Goal: Task Accomplishment & Management: Manage account settings

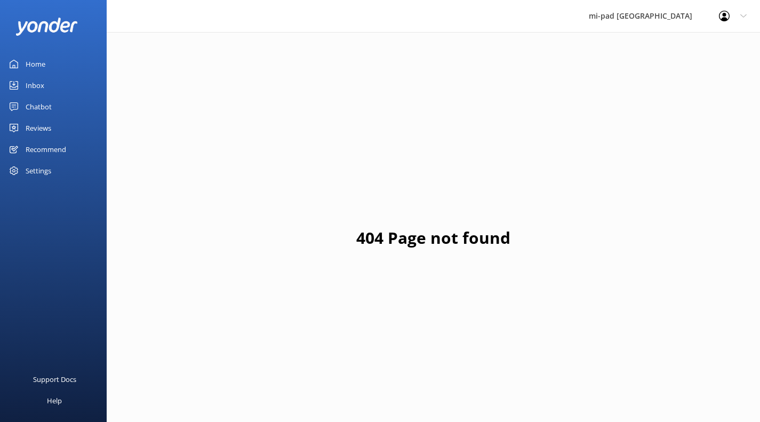
click at [57, 81] on link "Inbox" at bounding box center [53, 85] width 107 height 21
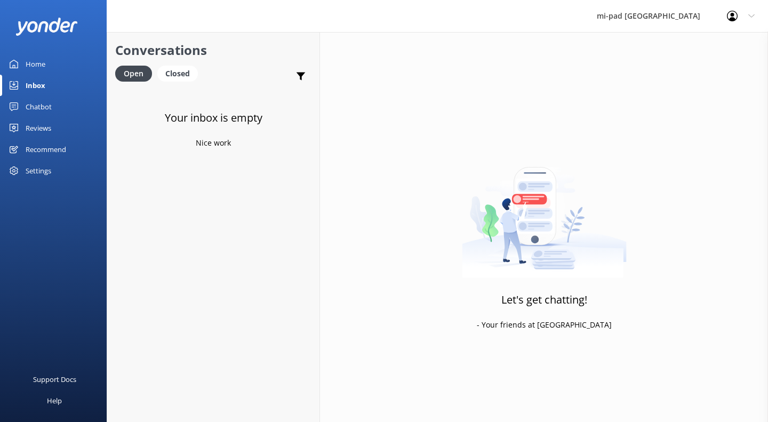
click at [52, 123] on link "Reviews" at bounding box center [53, 127] width 107 height 21
